Goal: Communication & Community: Answer question/provide support

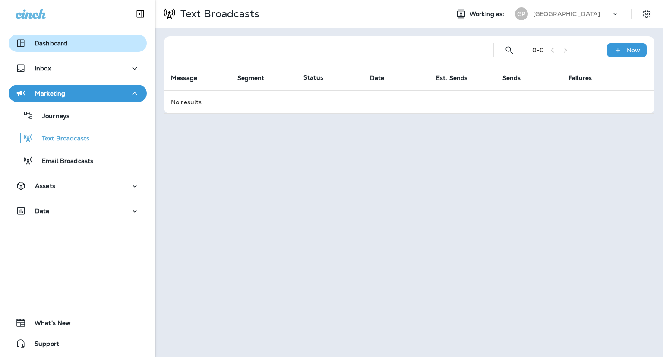
click at [46, 44] on p "Dashboard" at bounding box center [51, 43] width 33 height 7
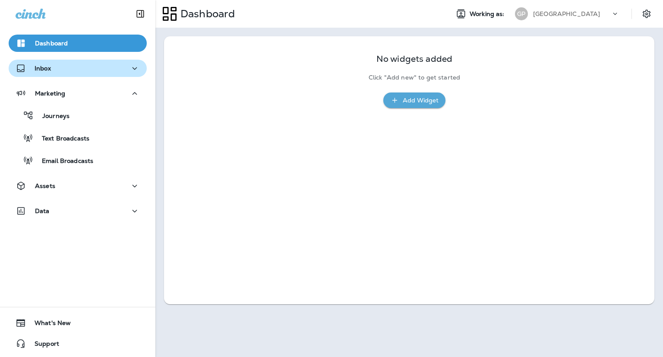
click at [46, 63] on div "Inbox" at bounding box center [33, 68] width 35 height 11
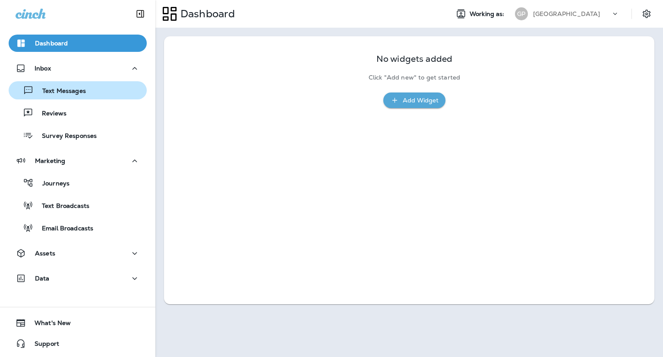
click at [84, 95] on p "Text Messages" at bounding box center [60, 91] width 52 height 8
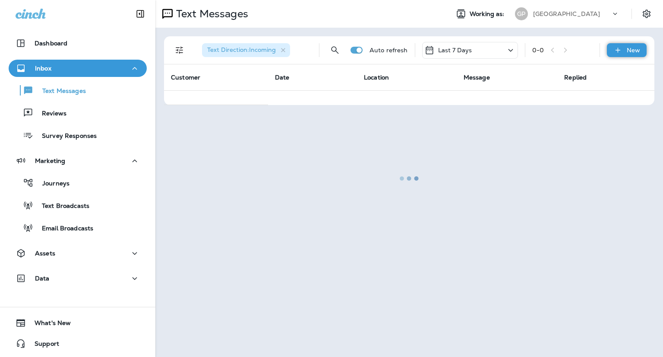
click at [634, 50] on p "New" at bounding box center [633, 50] width 13 height 7
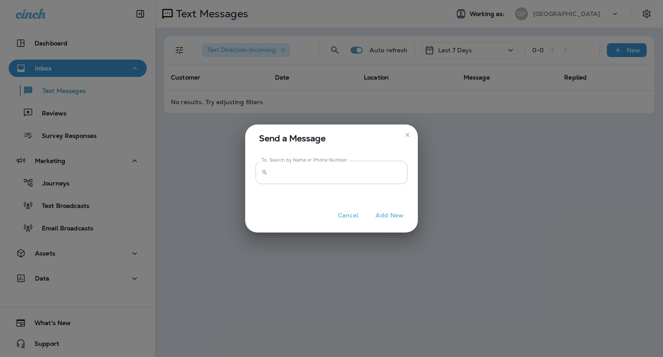
click at [309, 169] on input "To: Search by Name or Phone Number" at bounding box center [339, 172] width 136 height 23
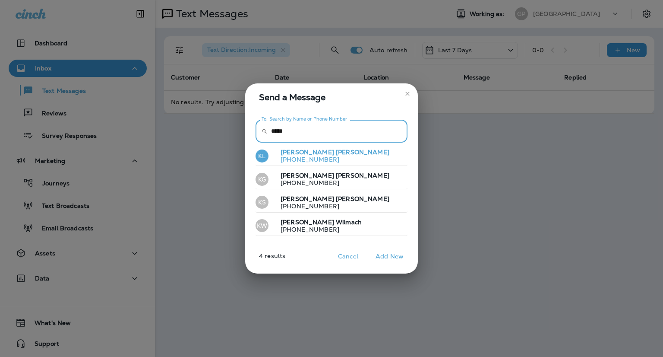
type input "*****"
click at [298, 156] on p "[PHONE_NUMBER]" at bounding box center [332, 159] width 116 height 7
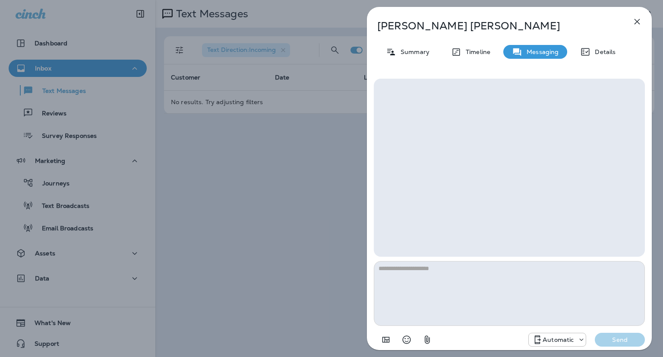
click at [433, 284] on textarea at bounding box center [509, 293] width 271 height 65
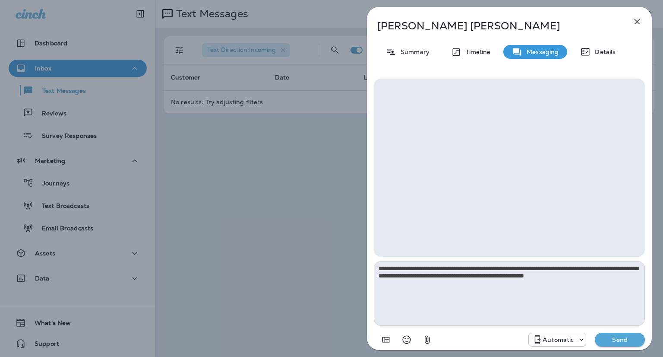
click at [606, 277] on textarea "**********" at bounding box center [509, 293] width 271 height 65
click at [578, 268] on textarea "**********" at bounding box center [509, 293] width 271 height 65
click at [616, 275] on textarea "**********" at bounding box center [509, 293] width 271 height 65
click at [562, 341] on p "Automatic" at bounding box center [558, 339] width 31 height 7
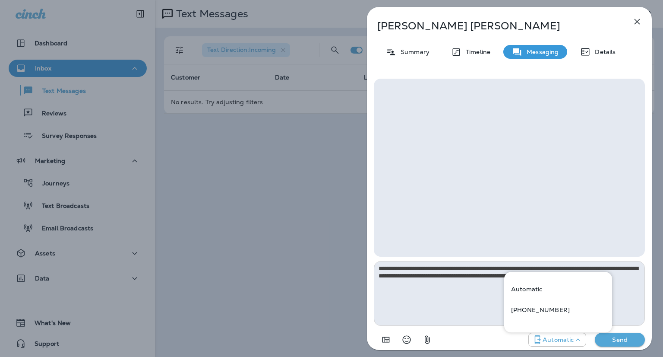
click at [562, 341] on p "Automatic" at bounding box center [558, 339] width 31 height 7
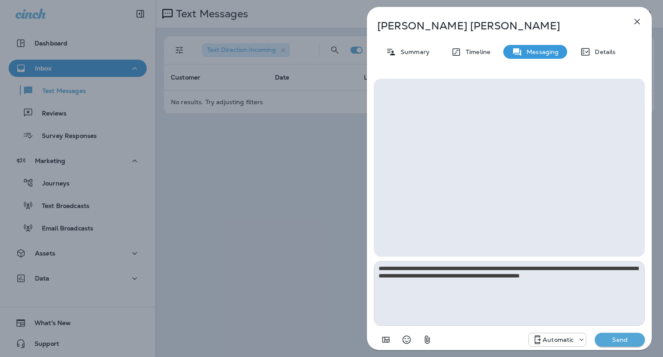
click at [562, 341] on p "Automatic" at bounding box center [558, 339] width 31 height 7
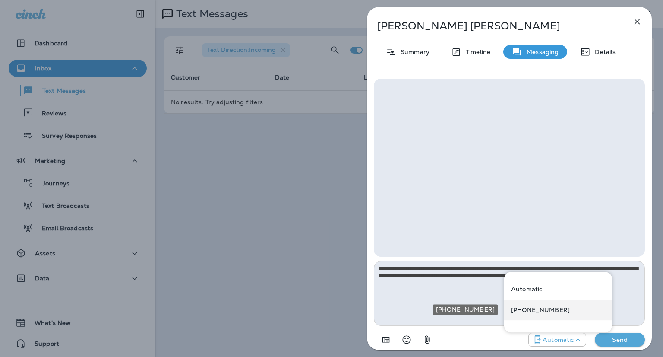
click at [539, 308] on p "[PHONE_NUMBER]" at bounding box center [540, 309] width 59 height 7
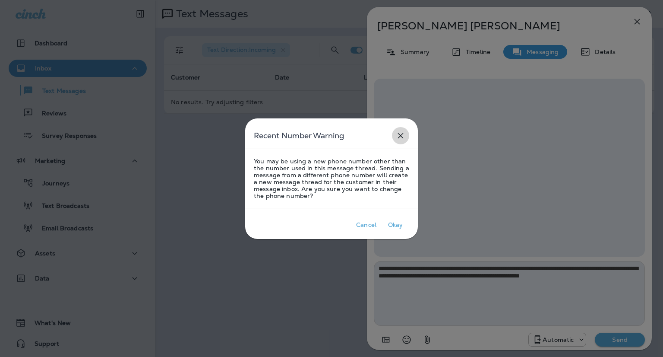
click at [401, 135] on icon "close" at bounding box center [400, 135] width 10 height 10
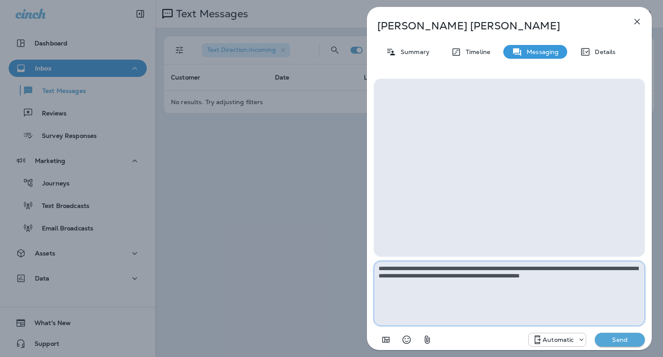
click at [414, 265] on textarea "**********" at bounding box center [509, 293] width 271 height 65
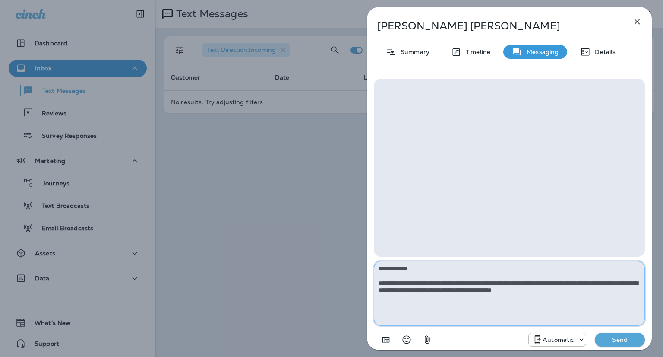
click at [454, 278] on textarea "**********" at bounding box center [509, 293] width 271 height 65
click at [455, 280] on textarea "**********" at bounding box center [509, 293] width 271 height 65
click at [570, 282] on textarea "**********" at bounding box center [509, 293] width 271 height 65
type textarea "**********"
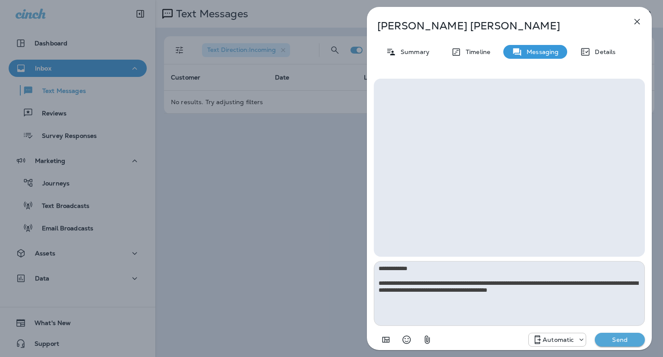
click at [616, 336] on p "Send" at bounding box center [620, 339] width 36 height 8
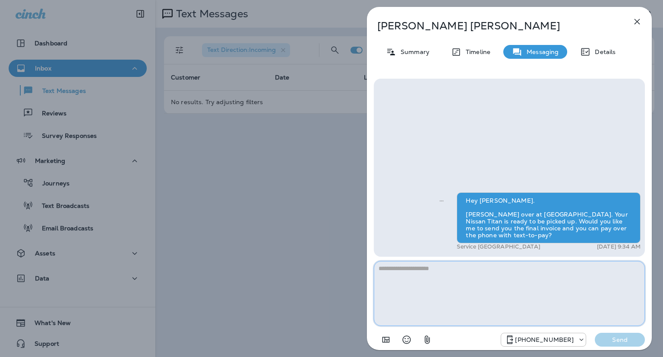
click at [471, 294] on textarea at bounding box center [509, 293] width 271 height 65
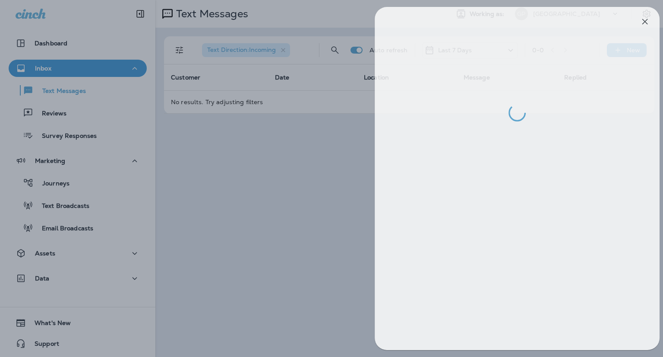
click at [341, 225] on div at bounding box center [339, 178] width 663 height 357
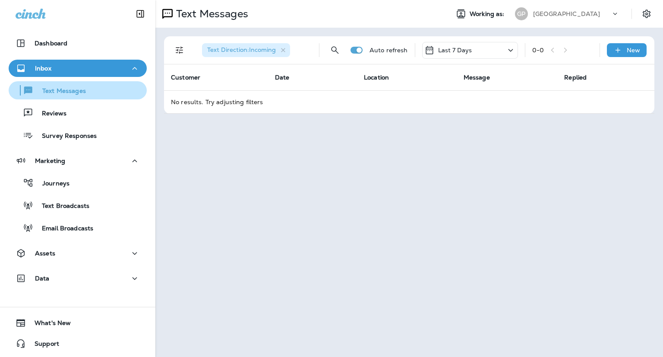
click at [61, 87] on p "Text Messages" at bounding box center [60, 91] width 52 height 8
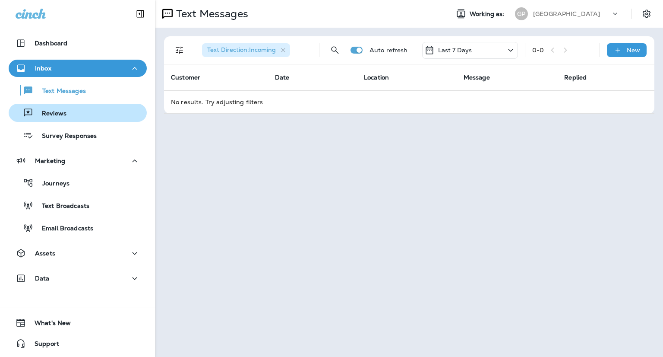
click at [66, 117] on div "Reviews" at bounding box center [77, 112] width 131 height 13
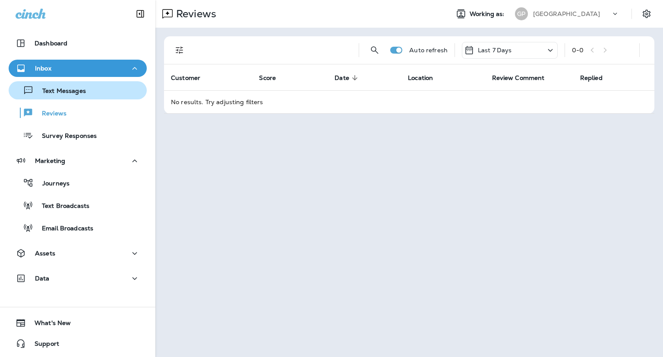
click at [54, 90] on p "Text Messages" at bounding box center [60, 91] width 52 height 8
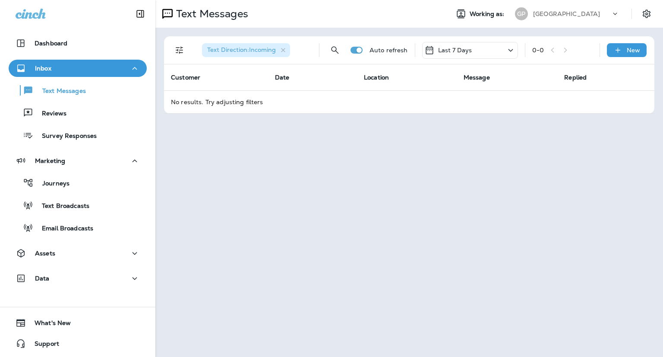
click at [214, 103] on td "No results. Try adjusting filters" at bounding box center [409, 101] width 490 height 23
click at [278, 50] on span "Text Direction : Incoming" at bounding box center [241, 50] width 79 height 8
click at [284, 49] on icon "button" at bounding box center [283, 50] width 7 height 7
click at [183, 56] on button "Filters" at bounding box center [179, 49] width 17 height 17
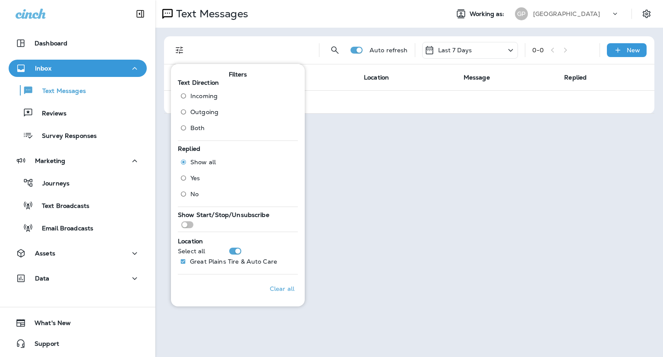
click at [191, 108] on span "Outgoing" at bounding box center [204, 111] width 28 height 7
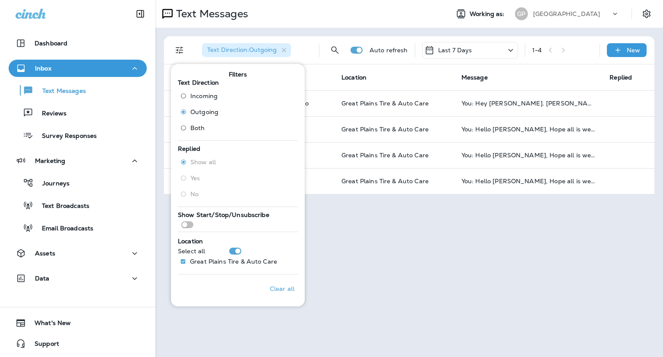
click at [429, 245] on div "Text Messages Working as: GP Great Plains Text Direction : Outgoing Auto refres…" at bounding box center [409, 178] width 508 height 357
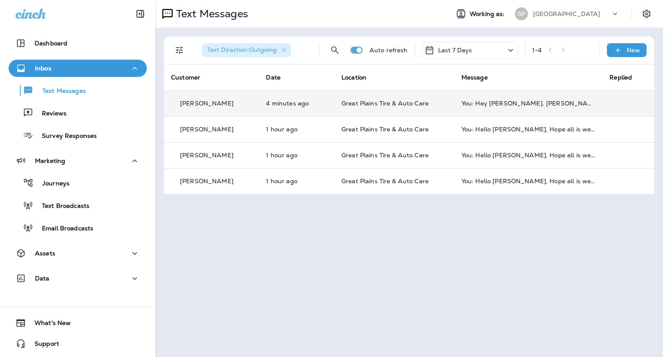
click at [473, 109] on td "You: Hey [PERSON_NAME]. [PERSON_NAME] over at [GEOGRAPHIC_DATA]. Your Nissan Ti…" at bounding box center [528, 103] width 148 height 26
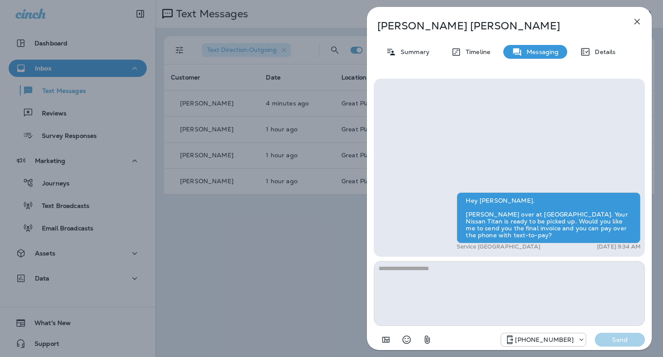
click at [55, 107] on div "[PERSON_NAME] Summary Timeline Messaging Details Hey [PERSON_NAME]. [PERSON_NAM…" at bounding box center [331, 178] width 663 height 357
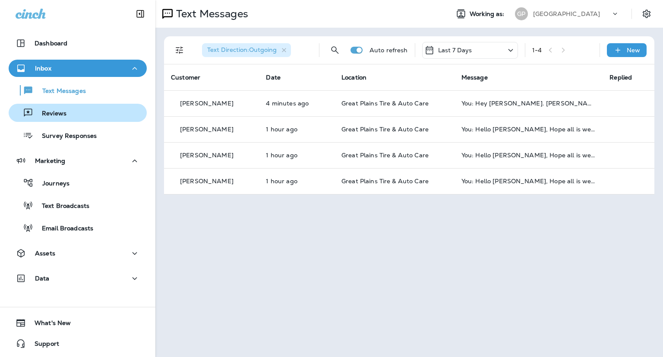
click at [42, 114] on p "Reviews" at bounding box center [49, 114] width 33 height 8
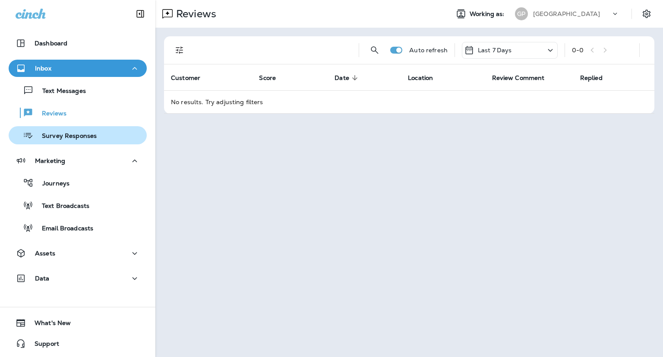
click at [52, 134] on p "Survey Responses" at bounding box center [64, 136] width 63 height 8
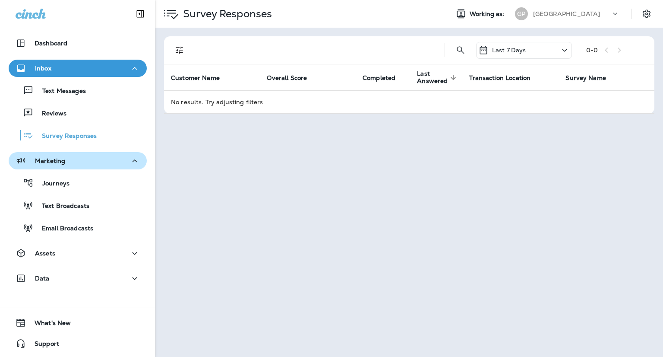
click at [58, 157] on p "Marketing" at bounding box center [50, 160] width 30 height 7
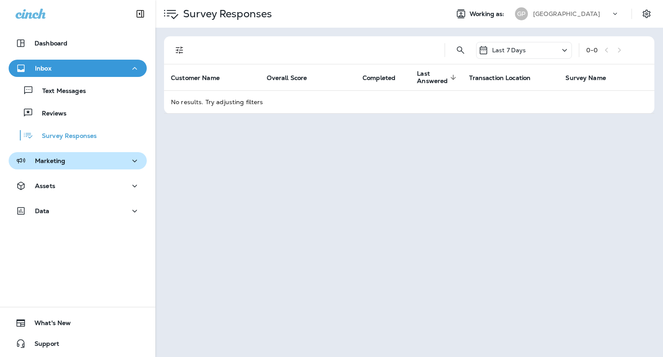
click at [58, 157] on p "Marketing" at bounding box center [50, 160] width 30 height 7
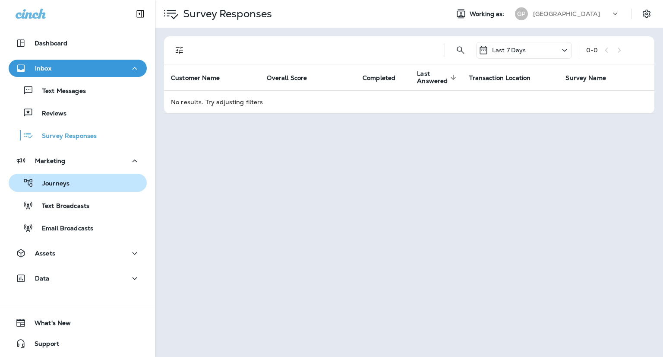
click at [70, 180] on div "Journeys" at bounding box center [77, 182] width 131 height 13
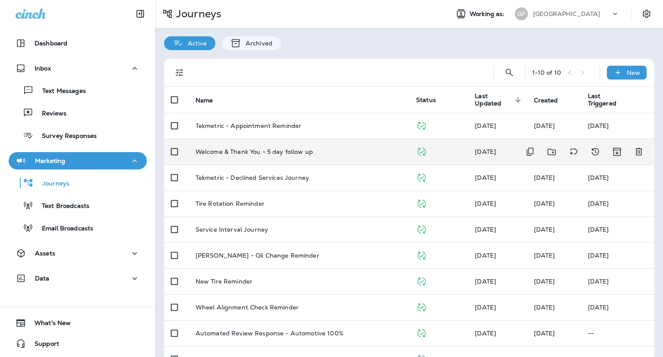
click at [242, 162] on td "Welcome & Thank You - 5 day follow up" at bounding box center [299, 152] width 221 height 26
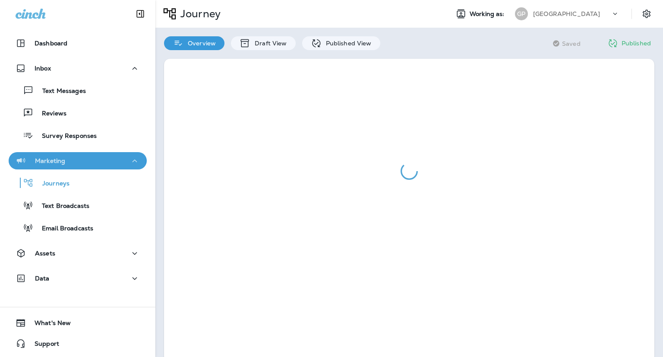
click at [76, 161] on div "Marketing" at bounding box center [78, 160] width 124 height 11
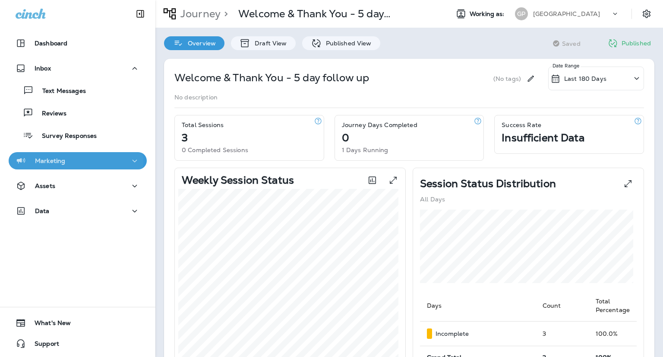
click at [57, 159] on p "Marketing" at bounding box center [50, 160] width 30 height 7
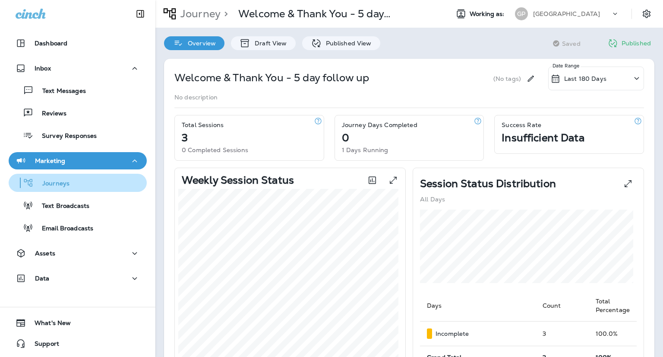
click at [56, 184] on p "Journeys" at bounding box center [52, 184] width 36 height 8
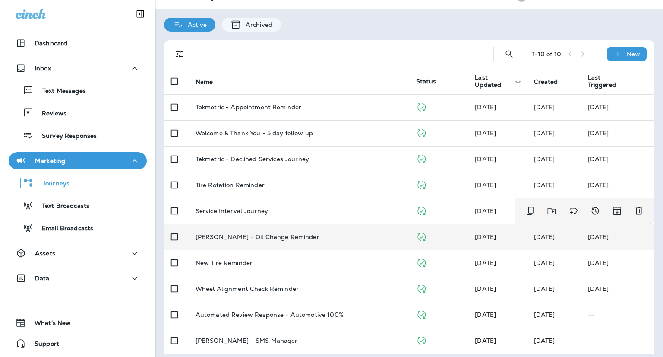
scroll to position [24, 0]
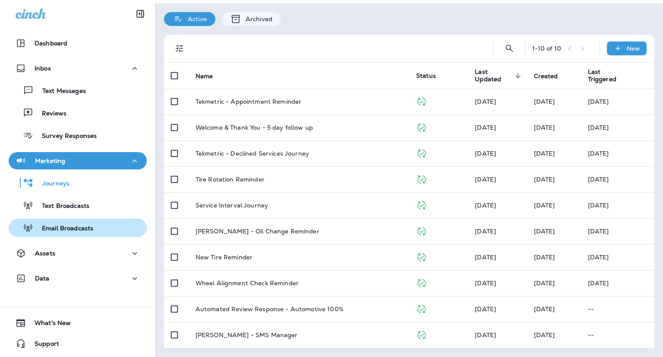
click at [57, 230] on p "Email Broadcasts" at bounding box center [63, 228] width 60 height 8
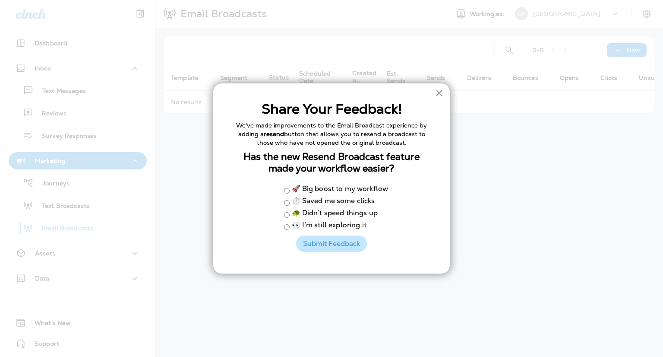
click at [335, 246] on button "Submit Feedback" at bounding box center [331, 243] width 71 height 16
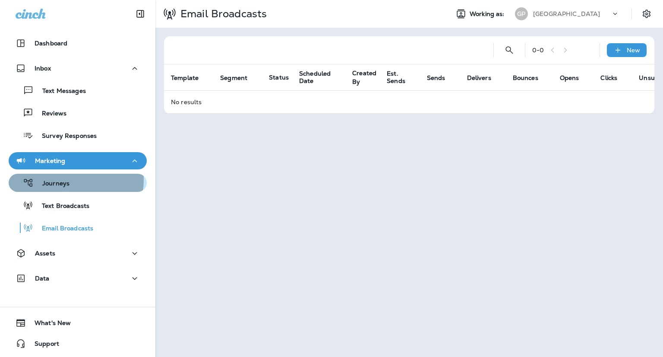
click at [70, 180] on div "Journeys" at bounding box center [77, 182] width 131 height 13
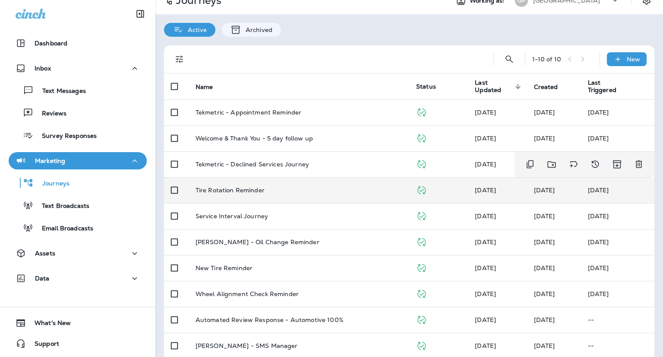
scroll to position [24, 0]
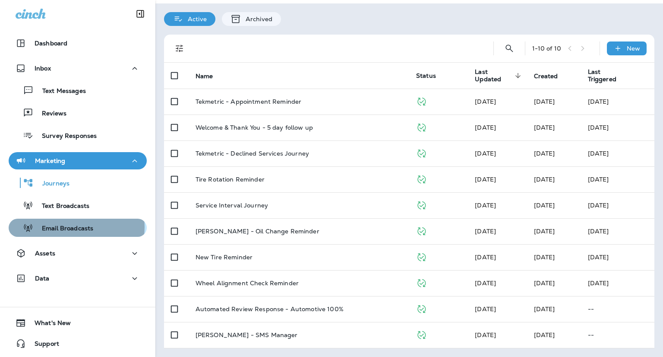
click at [76, 227] on p "Email Broadcasts" at bounding box center [63, 228] width 60 height 8
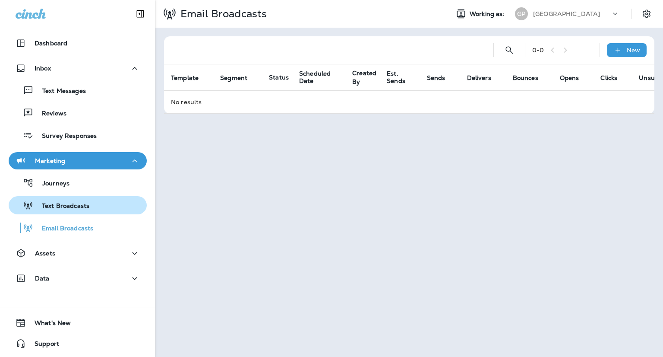
click at [69, 206] on p "Text Broadcasts" at bounding box center [61, 206] width 56 height 8
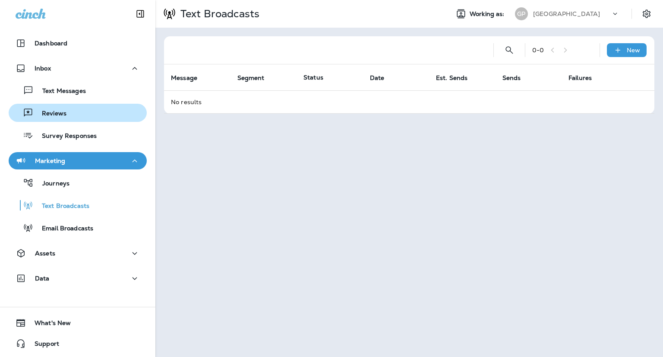
click at [56, 117] on p "Reviews" at bounding box center [49, 114] width 33 height 8
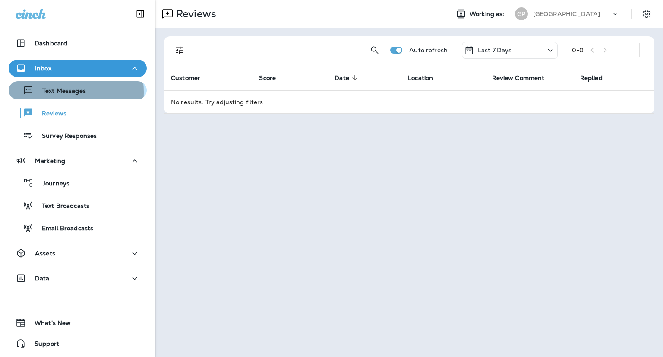
click at [56, 92] on p "Text Messages" at bounding box center [60, 91] width 52 height 8
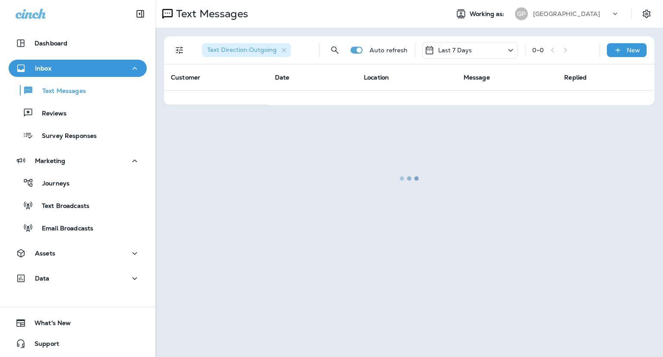
click at [285, 50] on div at bounding box center [409, 178] width 506 height 355
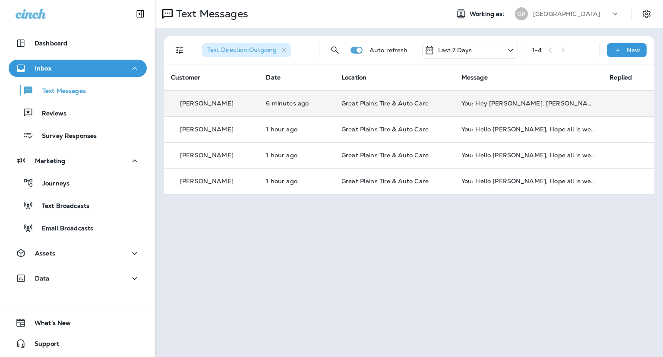
click at [338, 109] on td "Great Plains Tire & Auto Care" at bounding box center [395, 103] width 120 height 26
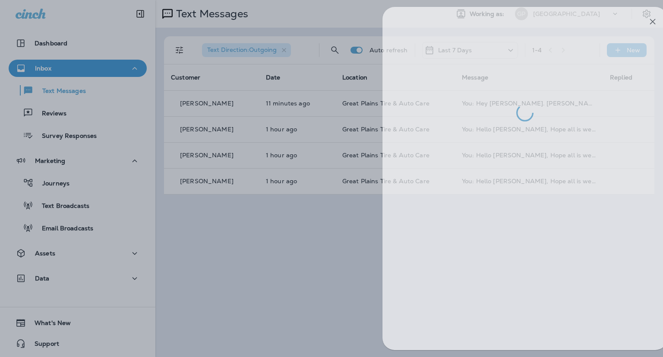
click at [298, 262] on div at bounding box center [347, 178] width 663 height 357
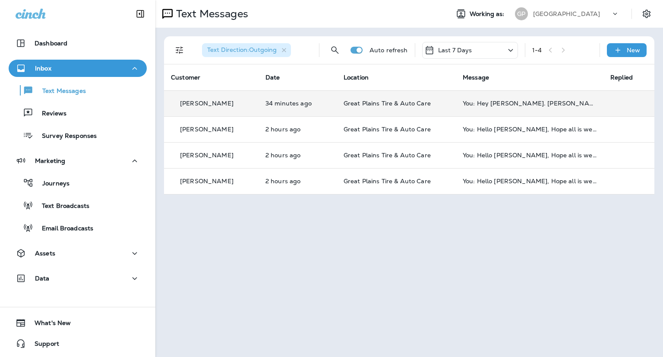
click at [366, 107] on td "Great Plains Tire & Auto Care" at bounding box center [396, 103] width 119 height 26
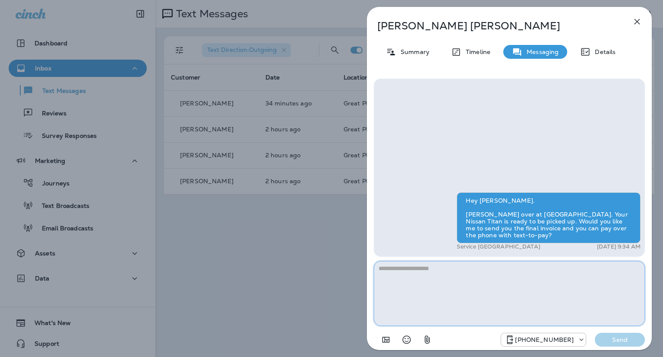
click at [459, 286] on textarea at bounding box center [509, 293] width 271 height 65
